Goal: Task Accomplishment & Management: Manage account settings

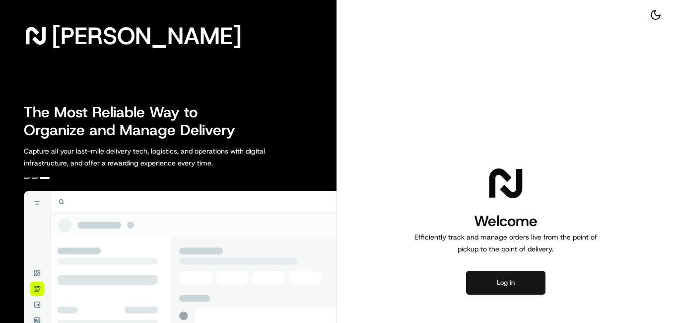
click at [502, 284] on button "Log in" at bounding box center [505, 283] width 79 height 24
